Goal: Transaction & Acquisition: Purchase product/service

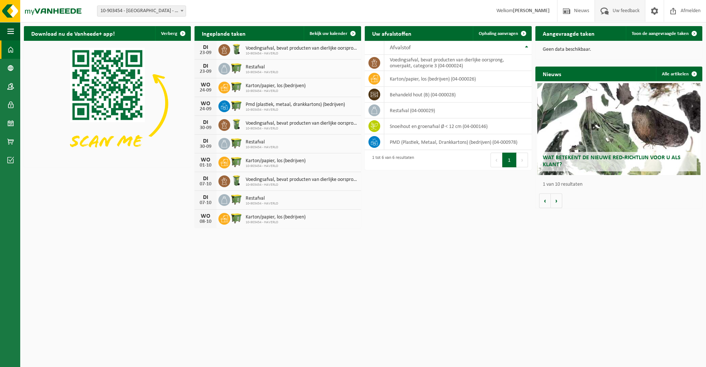
click at [336, 14] on span "Uw feedback" at bounding box center [626, 11] width 31 height 22
click at [7, 31] on span "button" at bounding box center [10, 31] width 7 height 18
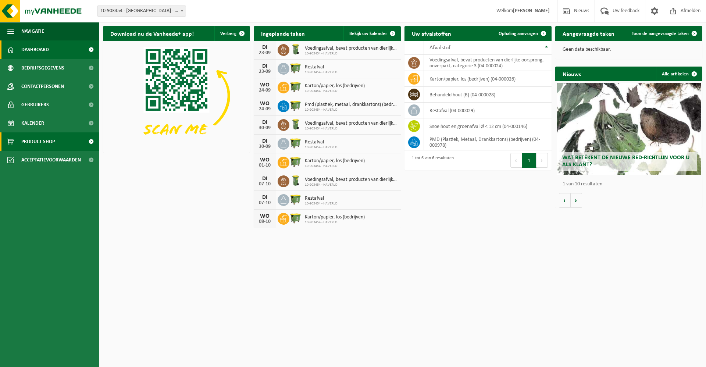
click at [31, 142] on span "Product Shop" at bounding box center [37, 141] width 33 height 18
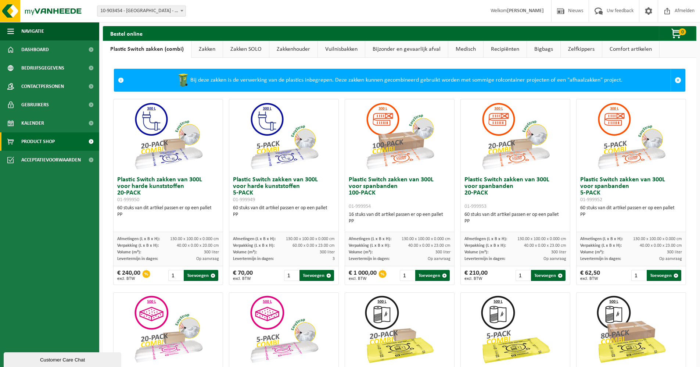
click at [249, 51] on link "Zakken SOLO" at bounding box center [246, 49] width 46 height 17
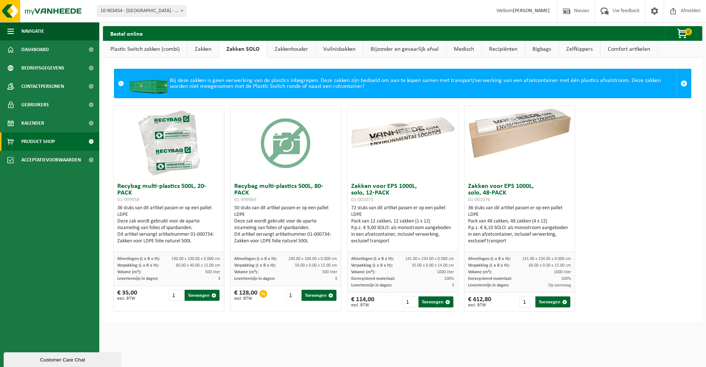
click at [294, 46] on link "Zakkenhouder" at bounding box center [291, 49] width 48 height 17
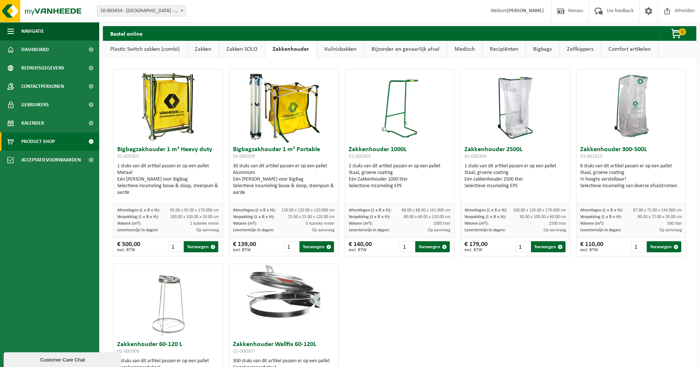
click at [326, 51] on link "Vuilnisbakken" at bounding box center [340, 49] width 47 height 17
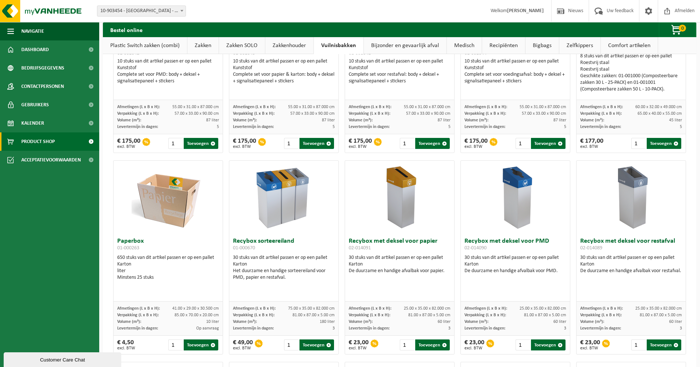
scroll to position [110, 0]
